Goal: Find specific page/section: Find specific page/section

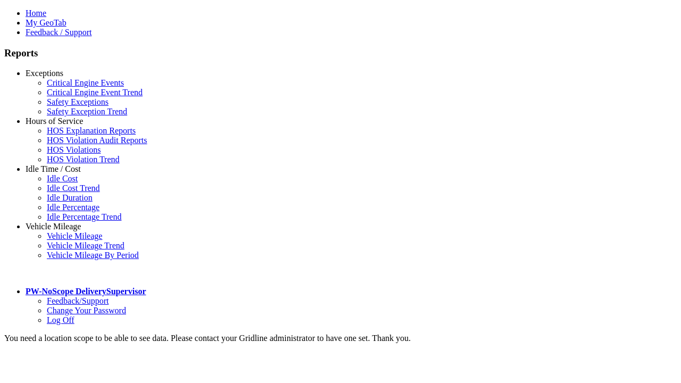
click at [61, 174] on link "Idle Time / Cost" at bounding box center [53, 169] width 55 height 9
click at [69, 193] on link "Idle Cost Trend" at bounding box center [73, 188] width 53 height 9
select select "**********"
type input "**********"
